Goal: Task Accomplishment & Management: Manage account settings

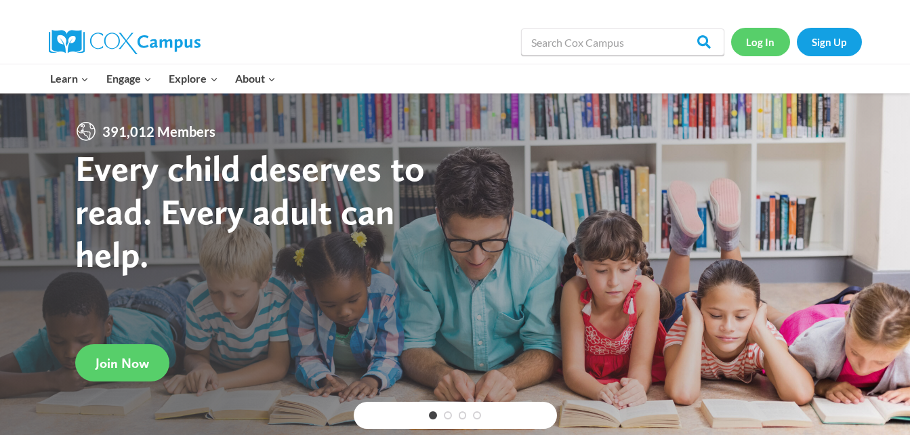
click at [752, 41] on link "Log In" at bounding box center [760, 42] width 59 height 28
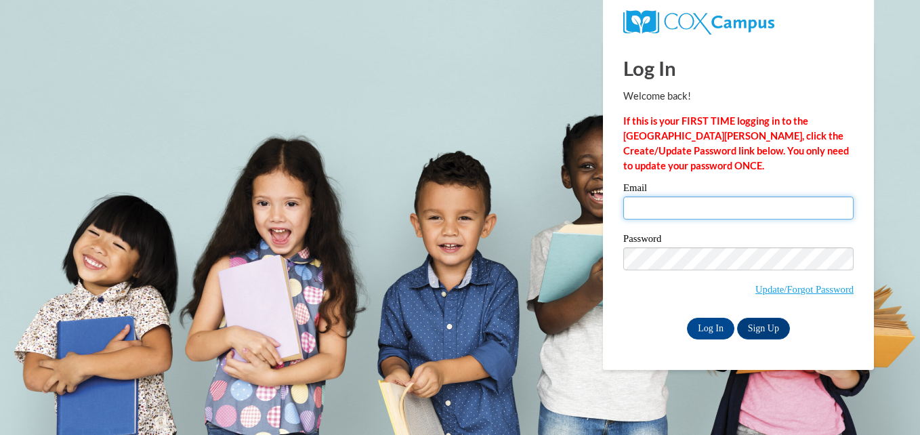
click at [676, 211] on input "Email" at bounding box center [739, 208] width 230 height 23
type input "[EMAIL_ADDRESS][DOMAIN_NAME]"
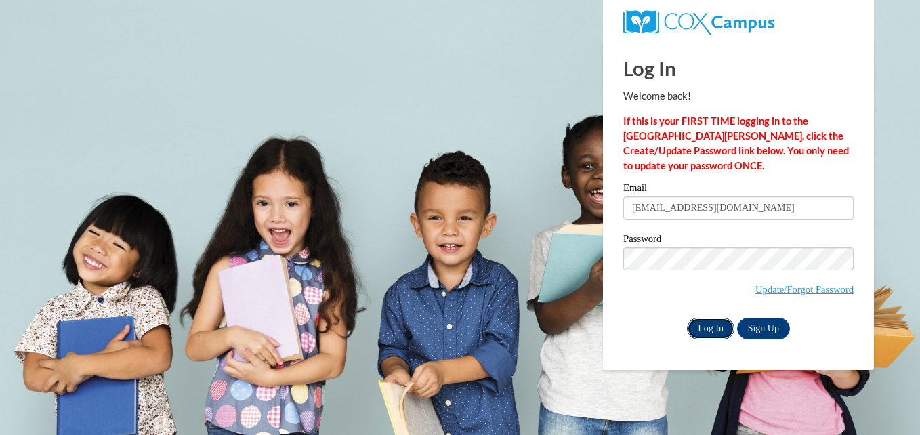
click at [716, 325] on input "Log In" at bounding box center [710, 329] width 47 height 22
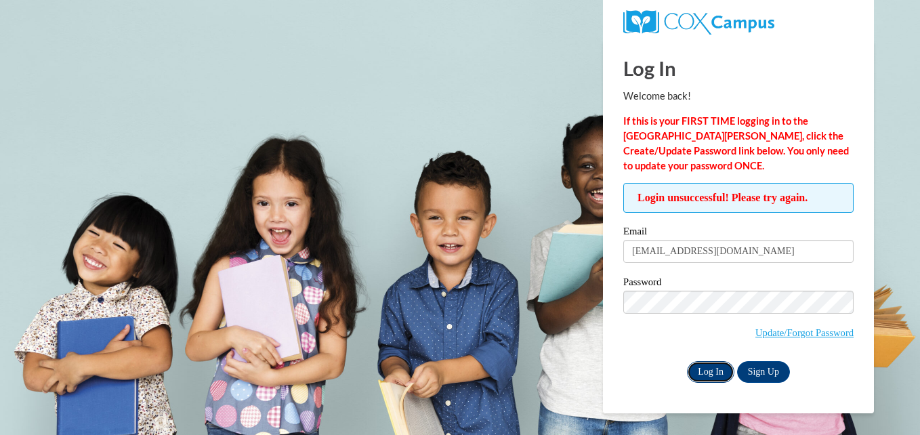
click at [711, 373] on input "Log In" at bounding box center [710, 372] width 47 height 22
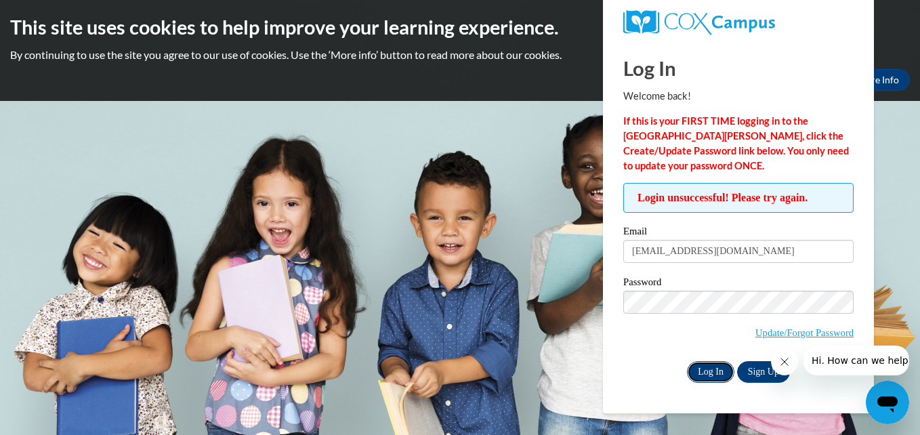
click at [708, 367] on input "Log In" at bounding box center [710, 372] width 47 height 22
drag, startPoint x: 786, startPoint y: 332, endPoint x: 777, endPoint y: 333, distance: 9.5
click at [786, 333] on link "Update/Forgot Password" at bounding box center [805, 332] width 98 height 11
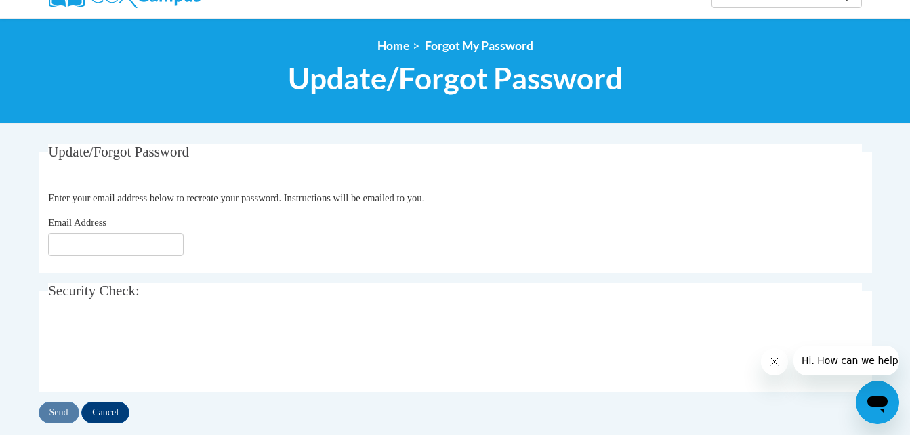
scroll to position [136, 0]
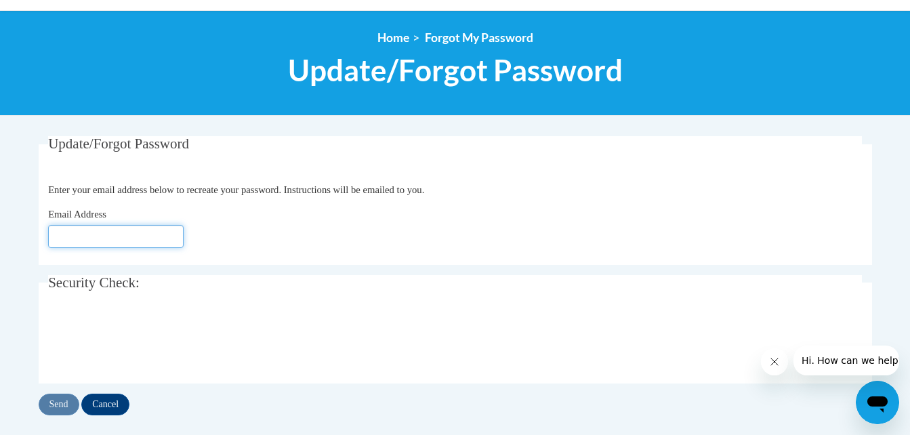
click at [104, 245] on input "Email Address" at bounding box center [116, 236] width 136 height 23
type input "[EMAIL_ADDRESS][DOMAIN_NAME]"
click at [55, 409] on div "Send Cancel" at bounding box center [456, 405] width 834 height 22
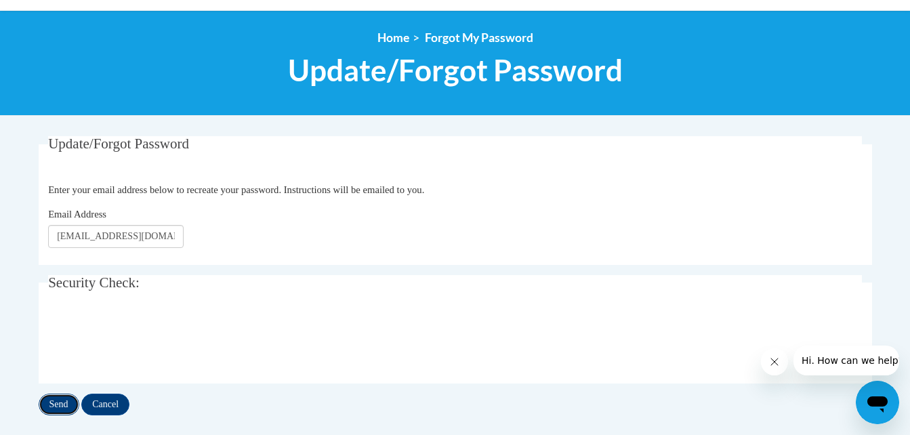
click at [60, 401] on input "Send" at bounding box center [59, 405] width 41 height 22
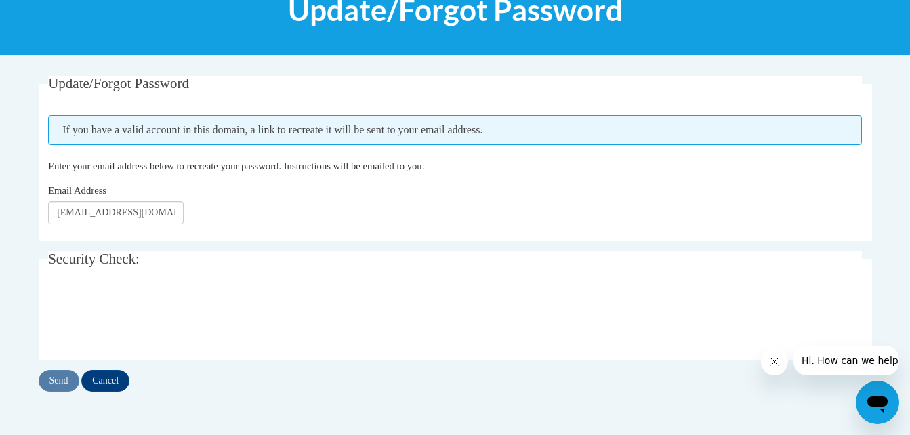
scroll to position [271, 0]
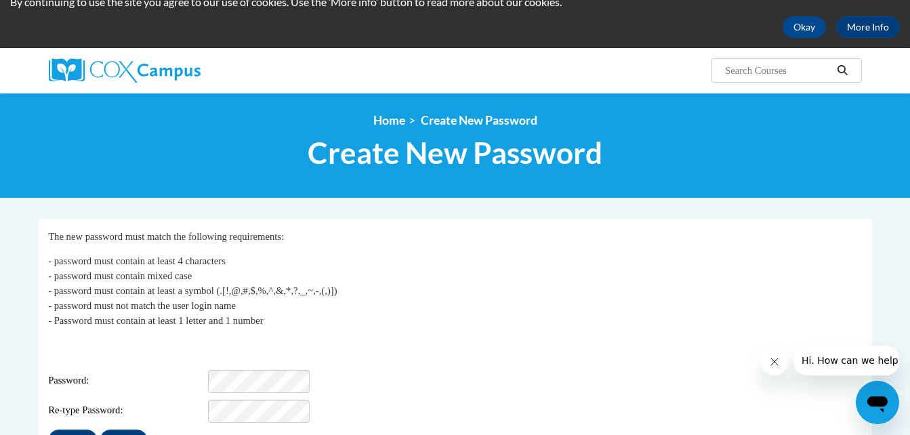
scroll to position [136, 0]
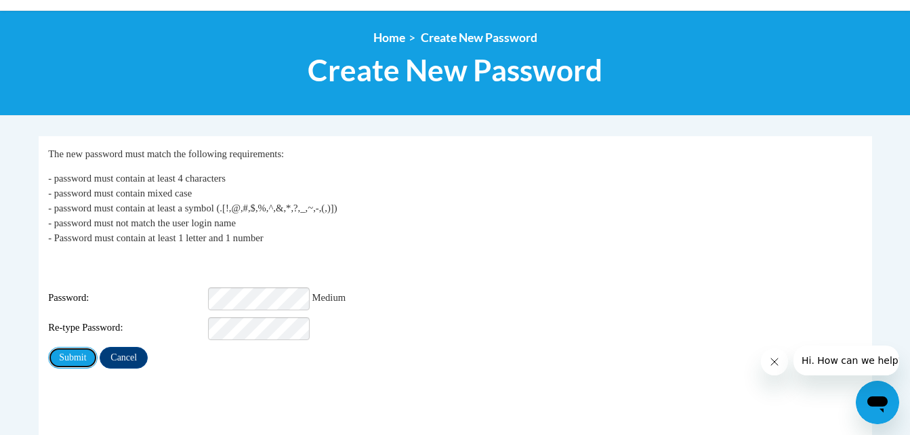
drag, startPoint x: 86, startPoint y: 351, endPoint x: 404, endPoint y: 384, distance: 319.5
click at [86, 351] on input "Submit" at bounding box center [72, 358] width 49 height 22
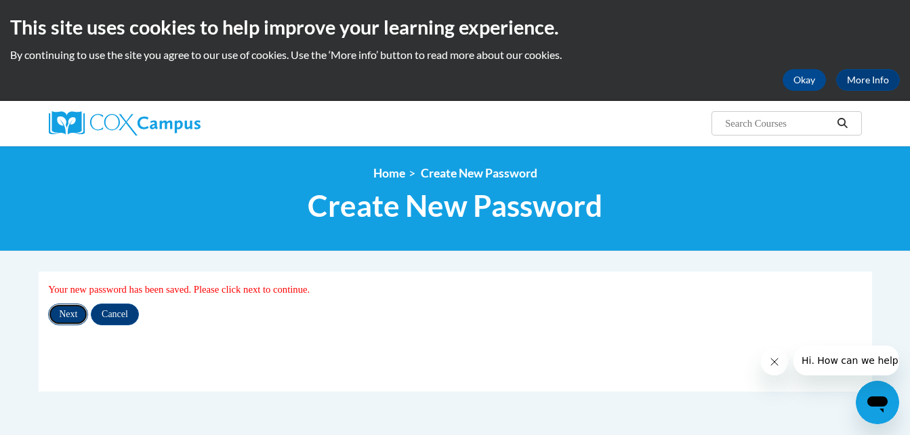
click at [70, 316] on input "Next" at bounding box center [68, 315] width 40 height 22
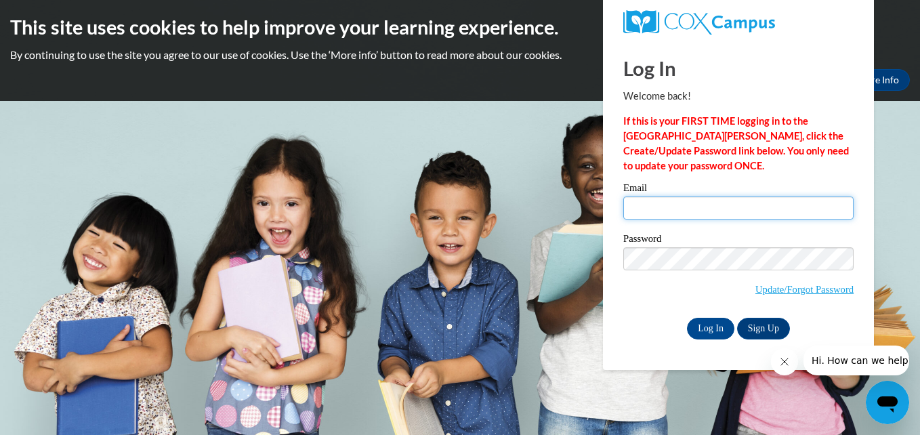
type input "[EMAIL_ADDRESS][DOMAIN_NAME]"
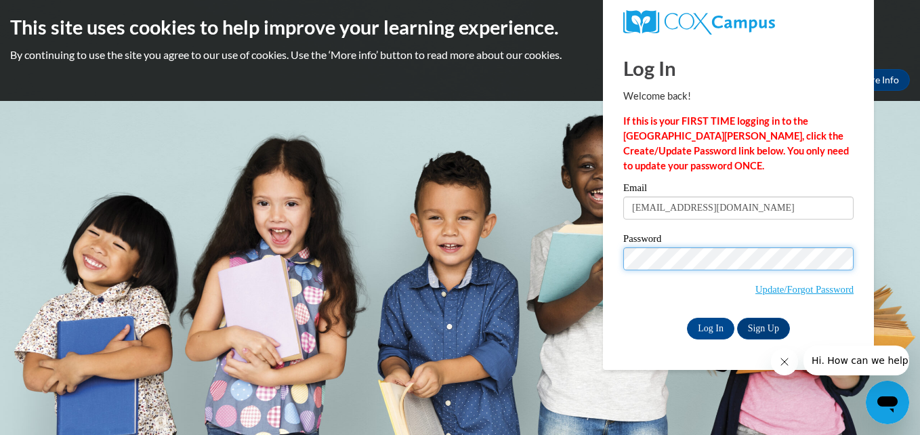
click at [558, 267] on body "This site uses cookies to help improve your learning experience. By continuing …" at bounding box center [460, 217] width 920 height 435
click at [601, 266] on body "This site uses cookies to help improve your learning experience. By continuing …" at bounding box center [460, 217] width 920 height 435
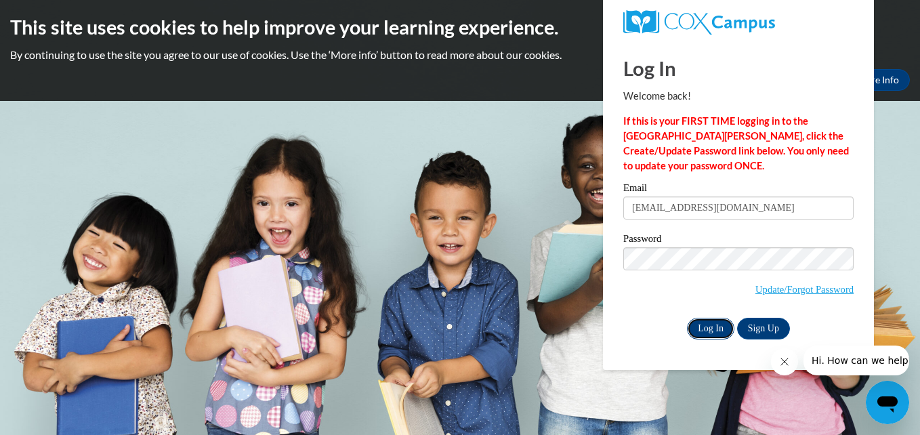
click at [711, 334] on input "Log In" at bounding box center [710, 329] width 47 height 22
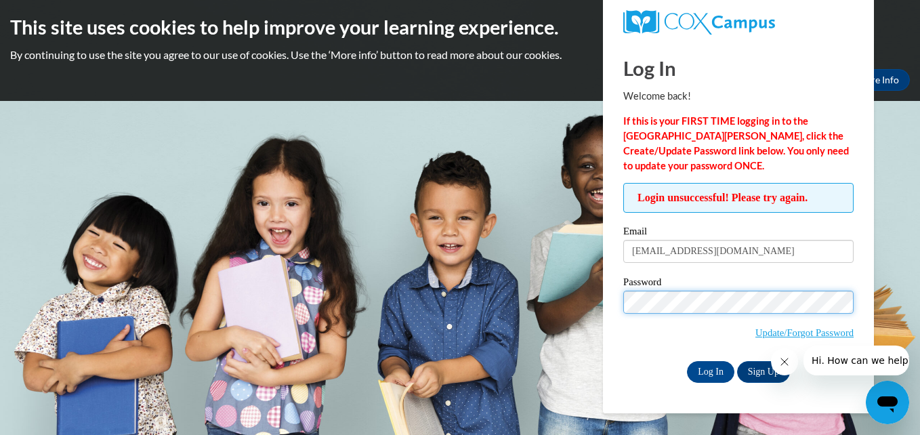
click at [543, 305] on body "This site uses cookies to help improve your learning experience. By continuing …" at bounding box center [460, 217] width 920 height 435
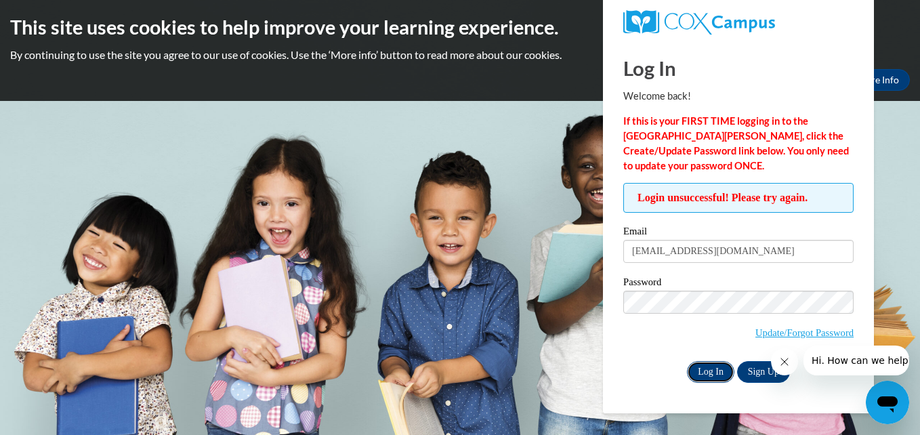
click at [714, 363] on input "Log In" at bounding box center [710, 372] width 47 height 22
click at [773, 336] on link "Update/Forgot Password" at bounding box center [805, 332] width 98 height 11
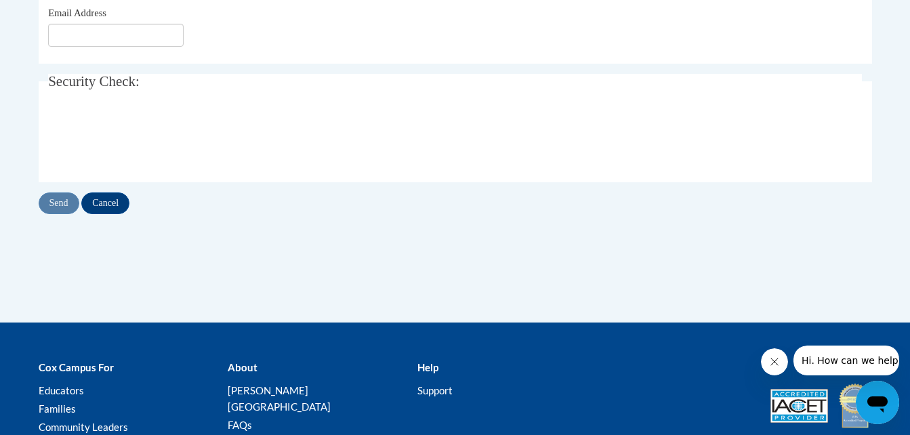
scroll to position [339, 0]
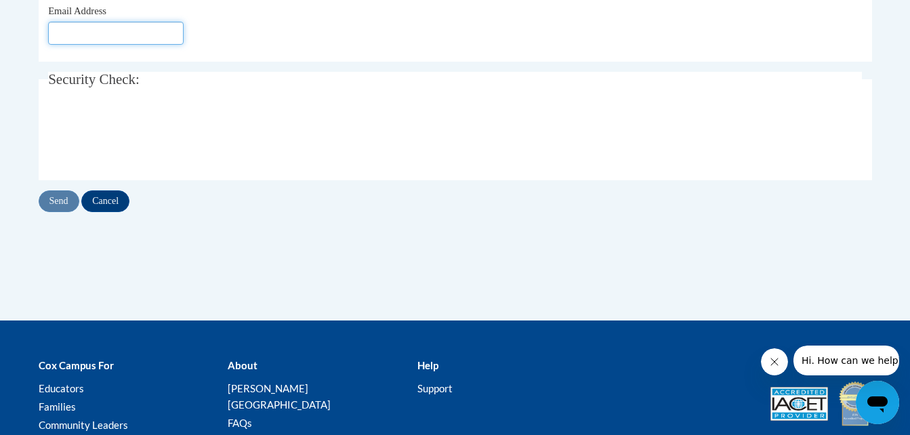
click at [115, 33] on input "Email Address" at bounding box center [116, 33] width 136 height 23
type input "[EMAIL_ADDRESS][DOMAIN_NAME]"
click at [53, 202] on input "Send" at bounding box center [59, 201] width 41 height 22
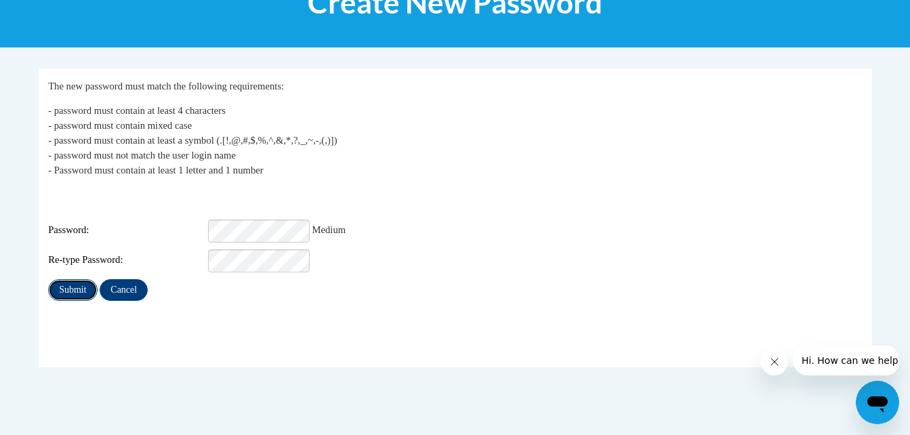
click at [78, 280] on input "Submit" at bounding box center [72, 290] width 49 height 22
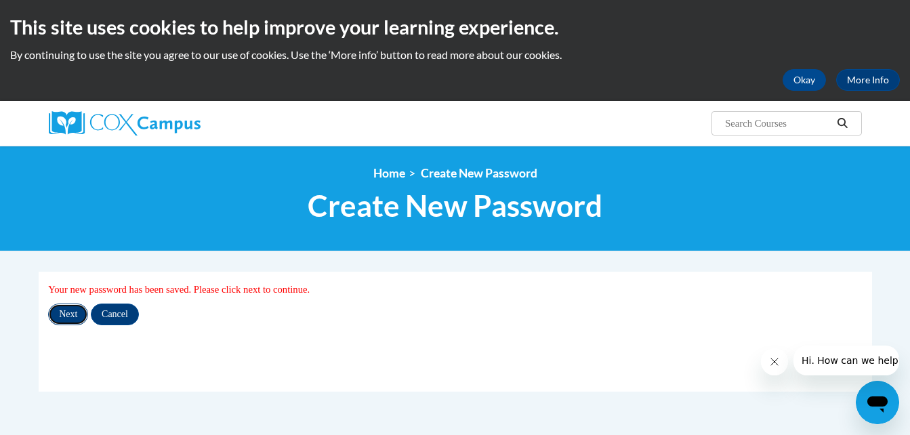
click at [66, 308] on input "Next" at bounding box center [68, 315] width 40 height 22
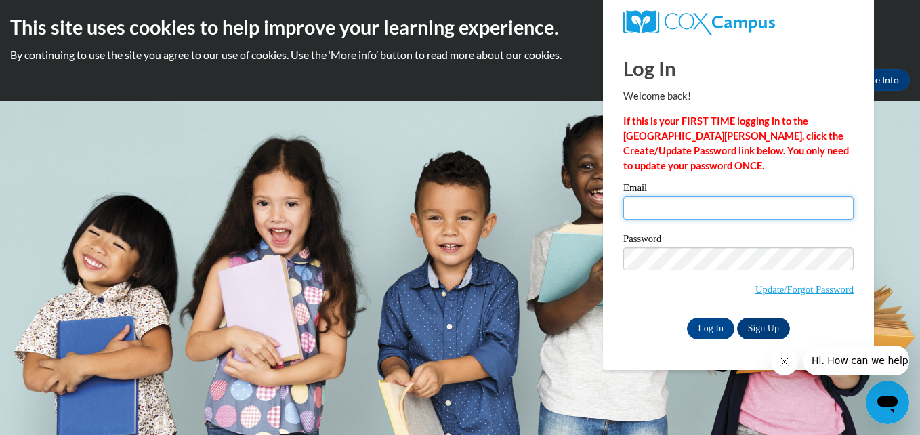
type input "[EMAIL_ADDRESS][DOMAIN_NAME]"
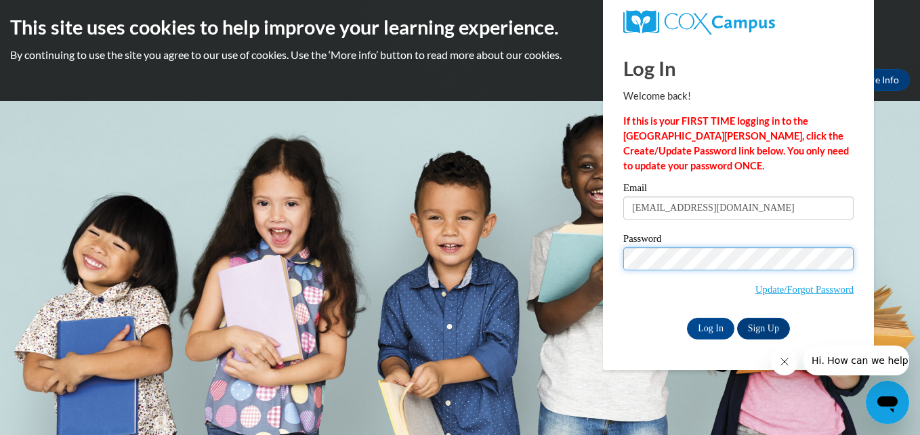
click at [552, 261] on body "This site uses cookies to help improve your learning experience. By continuing …" at bounding box center [460, 217] width 920 height 435
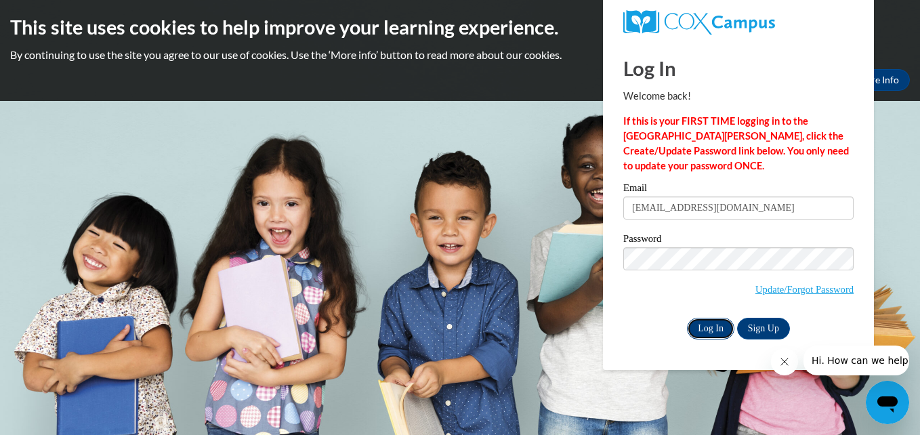
click at [699, 324] on input "Log In" at bounding box center [710, 329] width 47 height 22
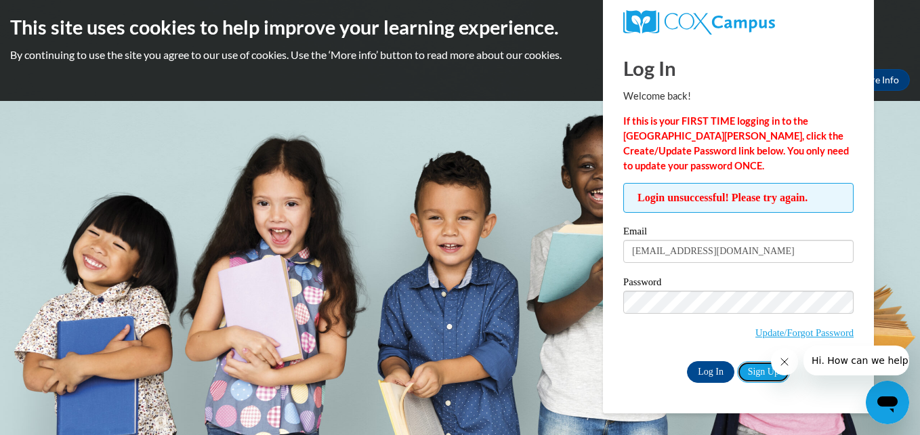
drag, startPoint x: 753, startPoint y: 371, endPoint x: 676, endPoint y: 408, distance: 85.5
click at [751, 372] on link "Sign Up" at bounding box center [763, 372] width 53 height 22
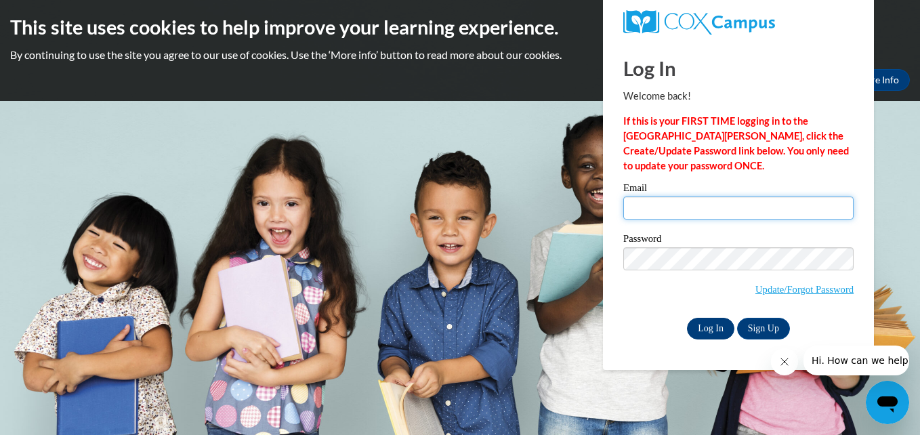
type input "jonilynn1974@yahoo.com"
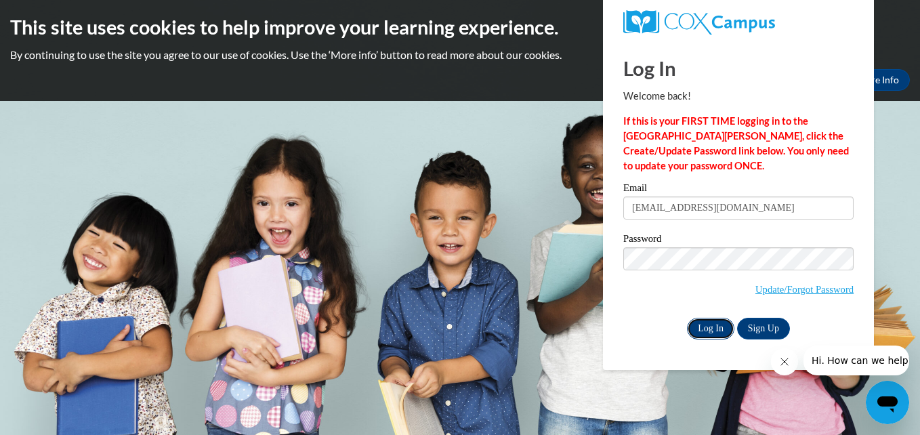
click at [696, 331] on input "Log In" at bounding box center [710, 329] width 47 height 22
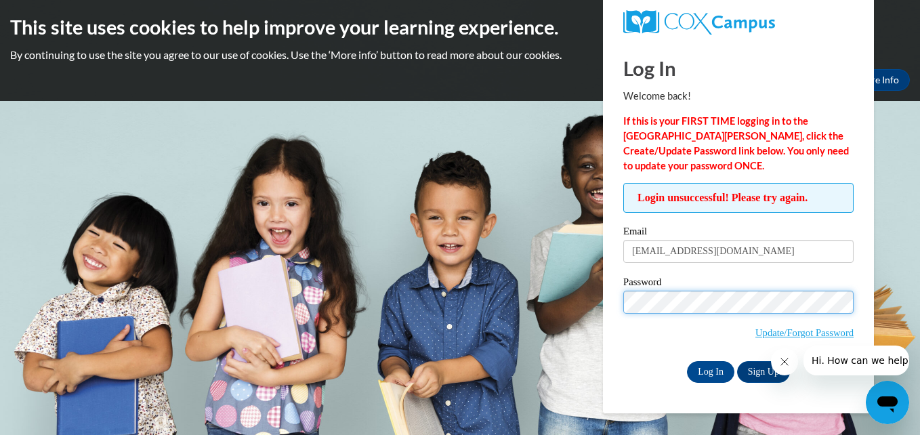
click at [569, 308] on body "This site uses cookies to help improve your learning experience. By continuing …" at bounding box center [460, 217] width 920 height 435
click at [574, 314] on body "This site uses cookies to help improve your learning experience. By continuing …" at bounding box center [460, 217] width 920 height 435
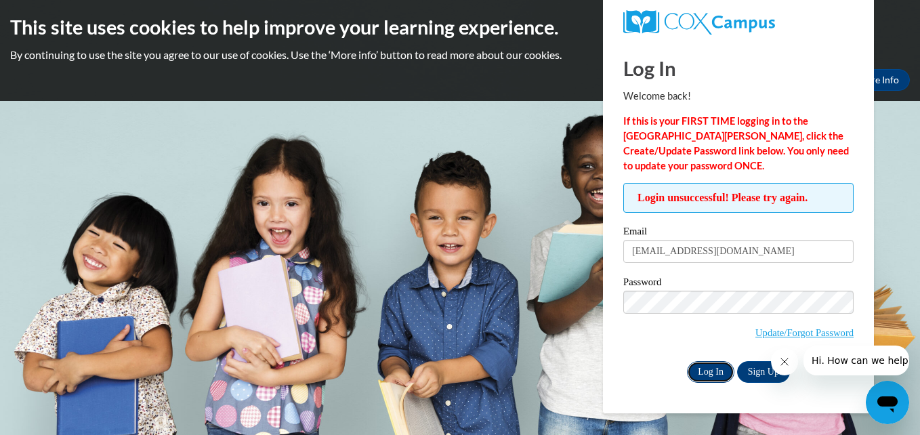
click at [697, 369] on input "Log In" at bounding box center [710, 372] width 47 height 22
click at [333, 77] on div "Okay More Info" at bounding box center [460, 80] width 900 height 22
